Goal: Find specific page/section: Find specific page/section

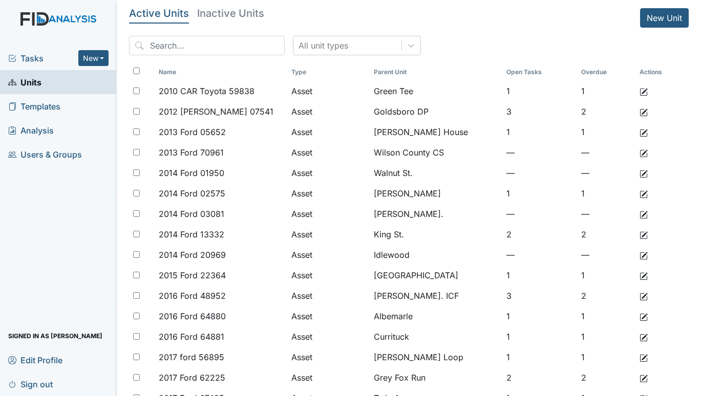
click at [28, 55] on span "Tasks" at bounding box center [43, 58] width 70 height 12
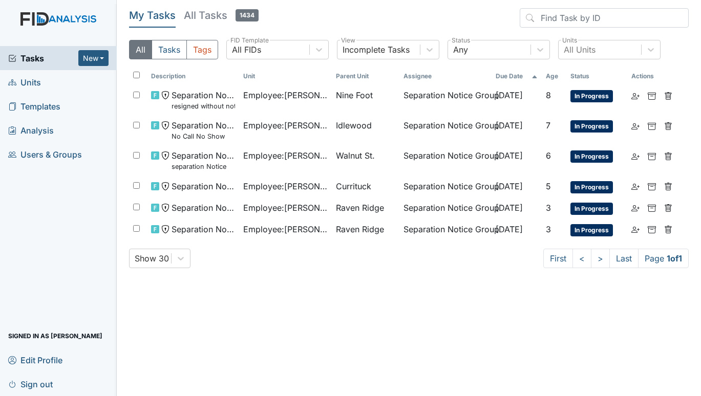
click at [32, 81] on span "Units" at bounding box center [24, 82] width 33 height 16
